Goal: Find contact information: Find contact information

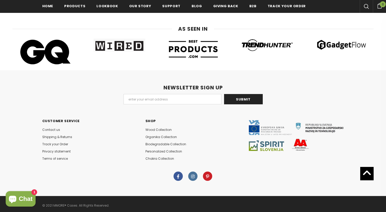
scroll to position [2715, 0]
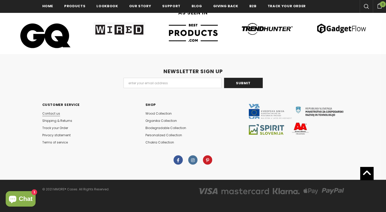
click at [53, 116] on span "Contact us" at bounding box center [51, 113] width 18 height 4
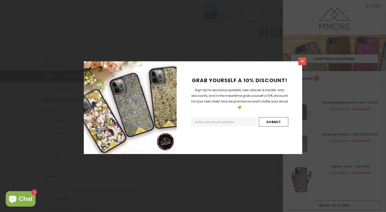
click at [301, 61] on icon at bounding box center [302, 61] width 4 height 4
